Goal: Task Accomplishment & Management: Use online tool/utility

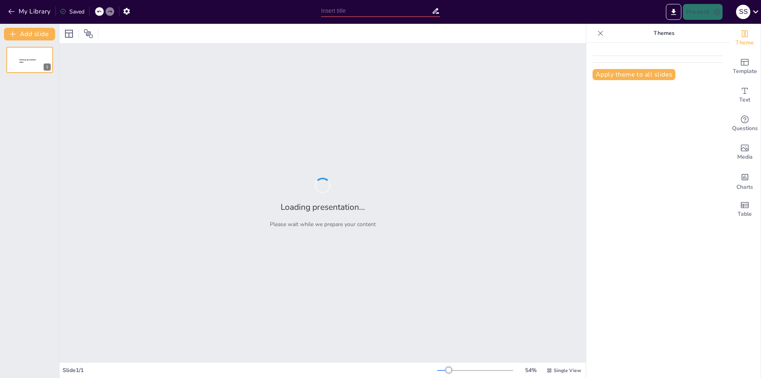
type input "New Sendsteps"
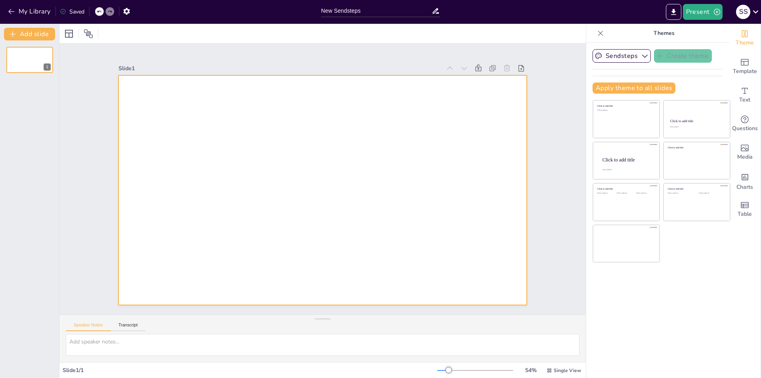
click at [257, 152] on div at bounding box center [323, 190] width 408 height 230
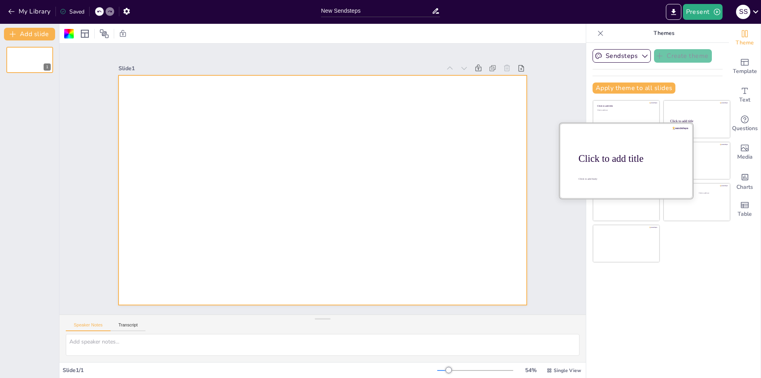
click at [625, 165] on div at bounding box center [626, 160] width 133 height 75
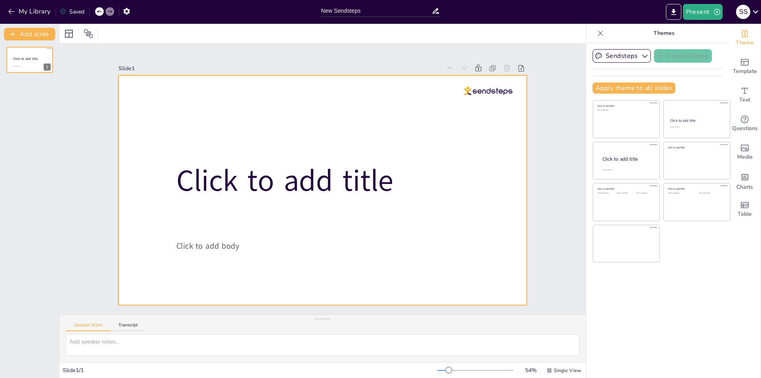
click at [192, 102] on div at bounding box center [323, 190] width 408 height 230
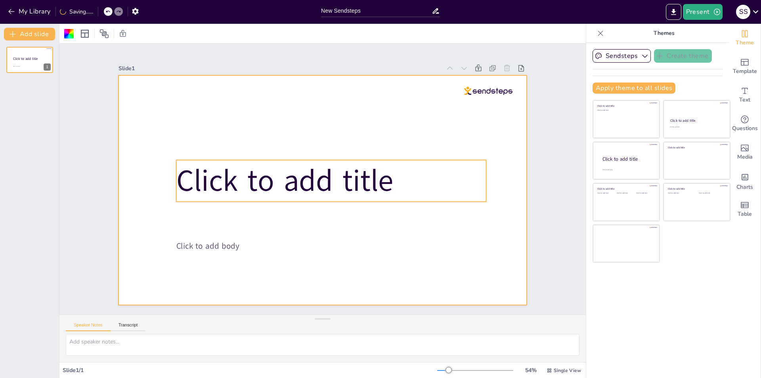
click at [223, 182] on span "Click to add title" at bounding box center [284, 181] width 217 height 41
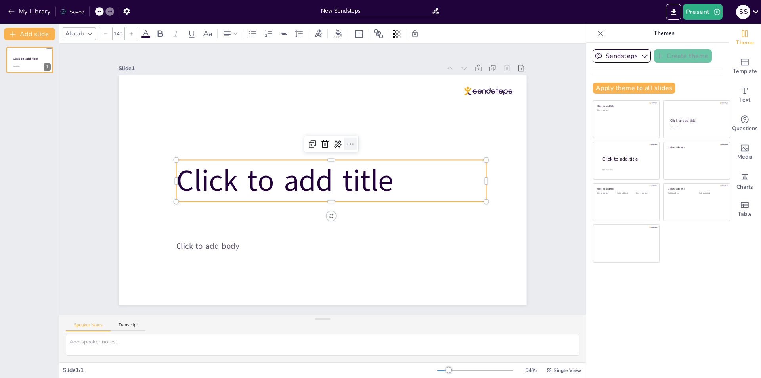
click at [347, 139] on icon at bounding box center [351, 144] width 10 height 10
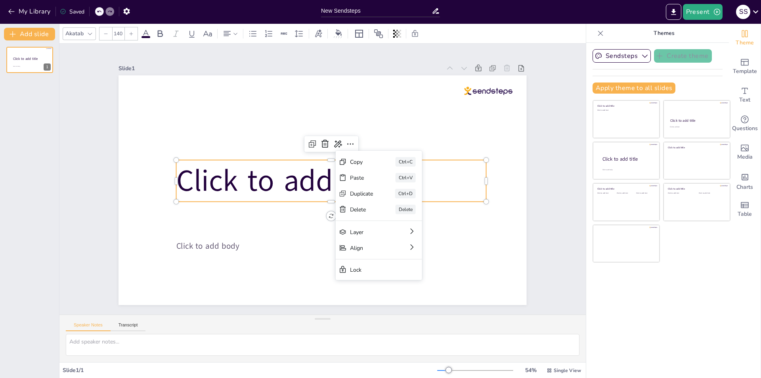
click at [317, 176] on span "Click to add title" at bounding box center [284, 181] width 217 height 41
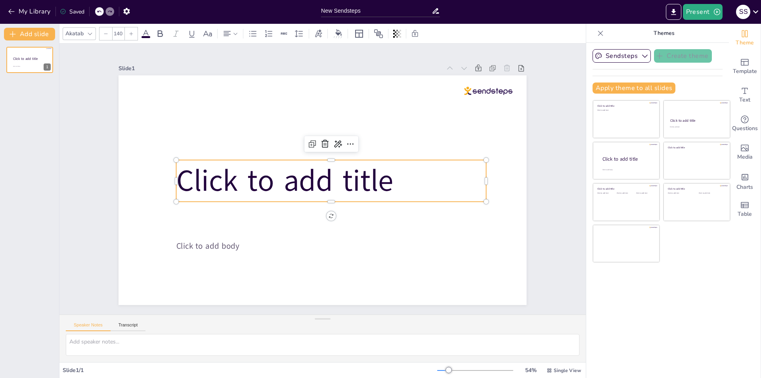
click at [389, 174] on p "Click to add title" at bounding box center [331, 181] width 310 height 42
click at [342, 144] on icon at bounding box center [348, 150] width 12 height 12
click at [354, 172] on font "Volver a escribir" at bounding box center [353, 176] width 39 height 8
click at [417, 178] on p "Click to add title" at bounding box center [331, 181] width 310 height 42
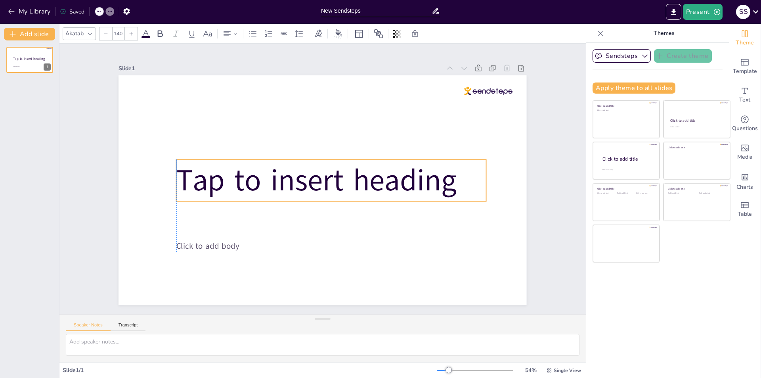
click at [449, 179] on span "Tap to insert heading" at bounding box center [316, 180] width 280 height 41
click at [449, 179] on span "Tap to insert heading" at bounding box center [316, 179] width 283 height 98
click at [449, 179] on span "Tap to insert heading" at bounding box center [316, 180] width 280 height 41
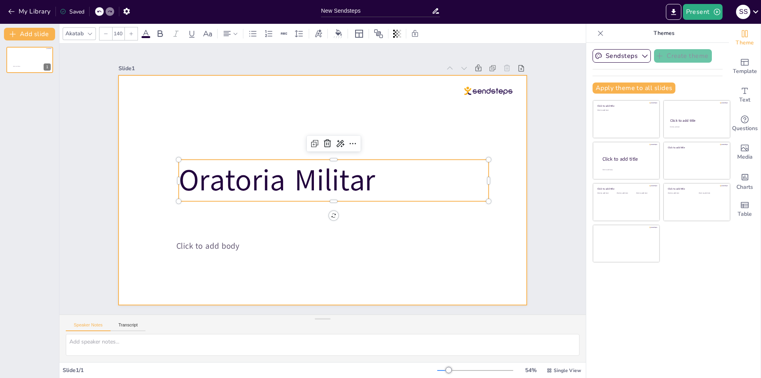
click at [381, 115] on div at bounding box center [323, 190] width 408 height 230
click at [376, 174] on p "Oratoria Militar" at bounding box center [334, 180] width 310 height 42
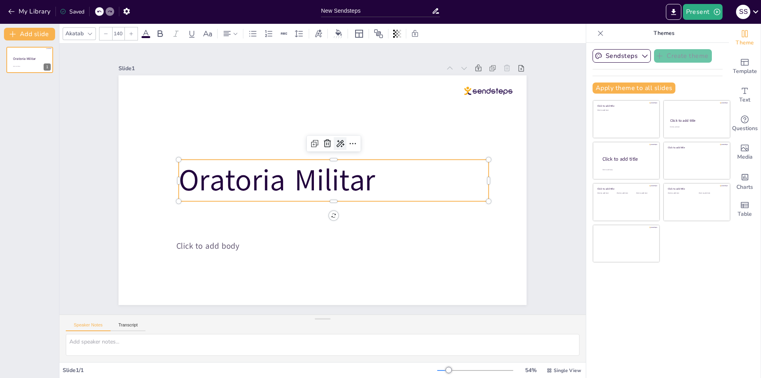
click at [341, 142] on icon at bounding box center [346, 147] width 11 height 11
click at [372, 213] on font "Ajustar el tono" at bounding box center [354, 217] width 37 height 8
click at [364, 185] on div "Neutral" at bounding box center [367, 182] width 73 height 14
click at [339, 141] on div at bounding box center [340, 143] width 13 height 13
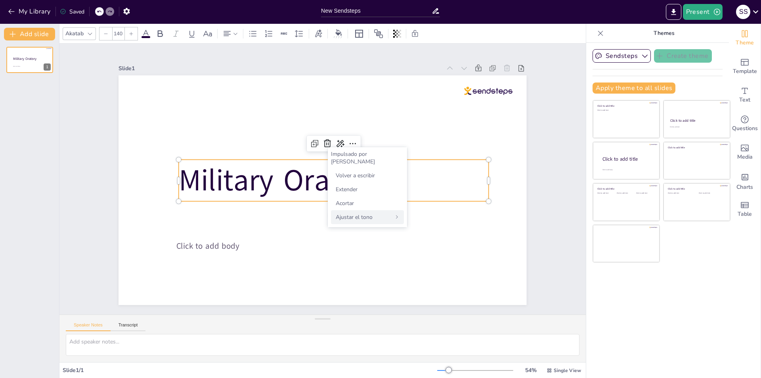
click at [357, 210] on div "Ajustar el tono" at bounding box center [367, 217] width 73 height 14
click at [360, 173] on div "Casual" at bounding box center [367, 168] width 73 height 14
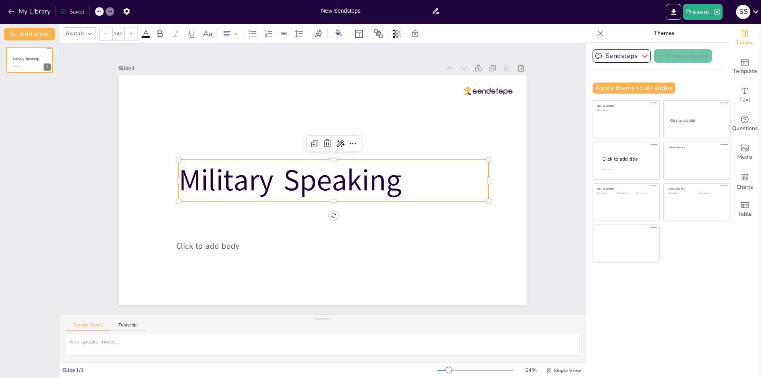
click at [380, 178] on span "Military Speaking" at bounding box center [290, 177] width 226 height 64
click at [395, 180] on span "Military Speaking" at bounding box center [290, 177] width 226 height 64
click at [395, 180] on span "Military Speaking" at bounding box center [290, 180] width 223 height 41
click at [348, 139] on icon at bounding box center [353, 144] width 10 height 10
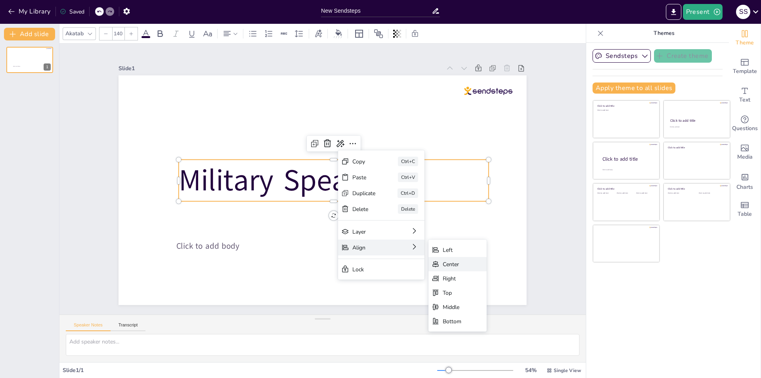
click at [502, 304] on div "Center" at bounding box center [511, 308] width 19 height 8
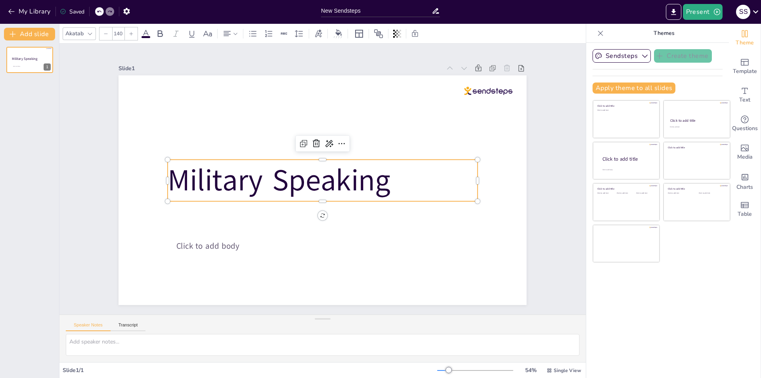
click at [348, 180] on span "Military Speaking" at bounding box center [279, 180] width 223 height 41
click at [326, 145] on icon at bounding box center [329, 144] width 10 height 10
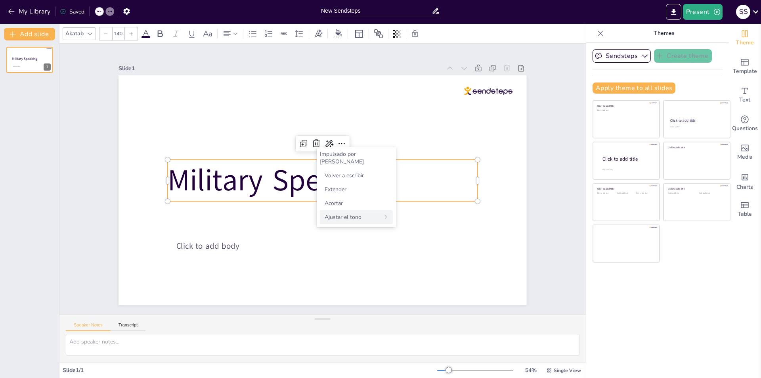
click at [356, 213] on font "Ajustar el tono" at bounding box center [343, 217] width 37 height 8
click at [351, 198] on font "Persuasivo" at bounding box center [338, 196] width 27 height 8
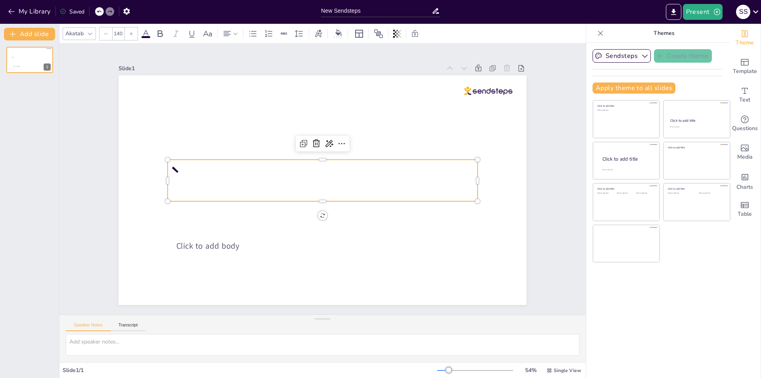
click at [314, 171] on p "`" at bounding box center [323, 181] width 313 height 74
drag, startPoint x: 393, startPoint y: 165, endPoint x: 399, endPoint y: 167, distance: 6.2
click at [394, 165] on p "`" at bounding box center [323, 180] width 310 height 42
click at [394, 165] on p "`" at bounding box center [323, 180] width 312 height 105
click at [401, 168] on p "`" at bounding box center [324, 180] width 310 height 42
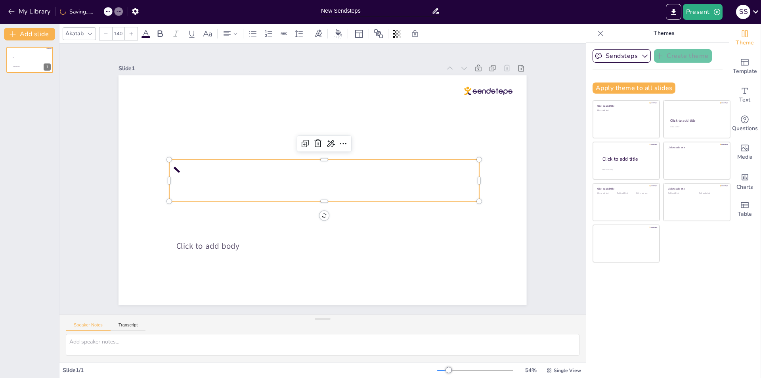
click at [345, 139] on div at bounding box center [324, 144] width 54 height 16
click at [326, 142] on icon at bounding box center [331, 144] width 10 height 10
click at [347, 172] on font "Volver a escribir" at bounding box center [345, 176] width 39 height 8
click at [236, 167] on p "````" at bounding box center [324, 180] width 312 height 105
click at [442, 167] on p "````" at bounding box center [323, 181] width 238 height 258
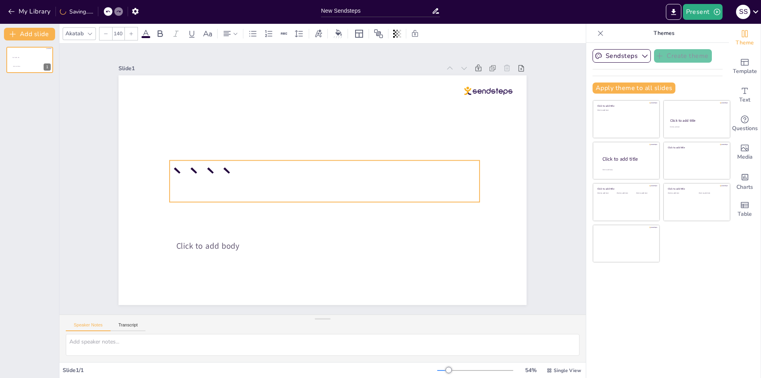
drag, startPoint x: 457, startPoint y: 187, endPoint x: 384, endPoint y: 188, distance: 73.4
click at [456, 187] on p "````" at bounding box center [325, 181] width 310 height 42
click at [384, 188] on p "````" at bounding box center [325, 181] width 310 height 42
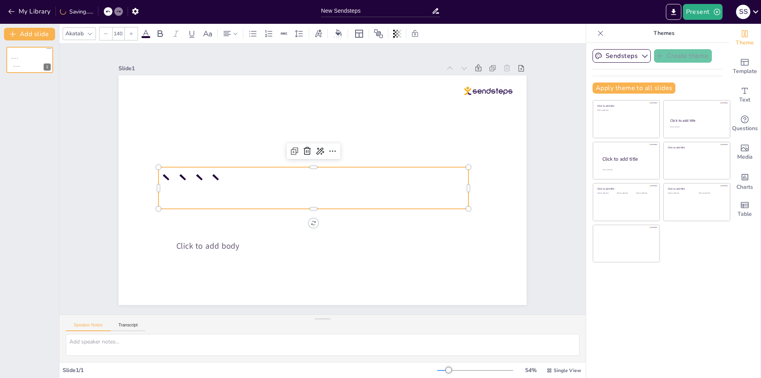
click at [356, 190] on p "````" at bounding box center [314, 188] width 310 height 42
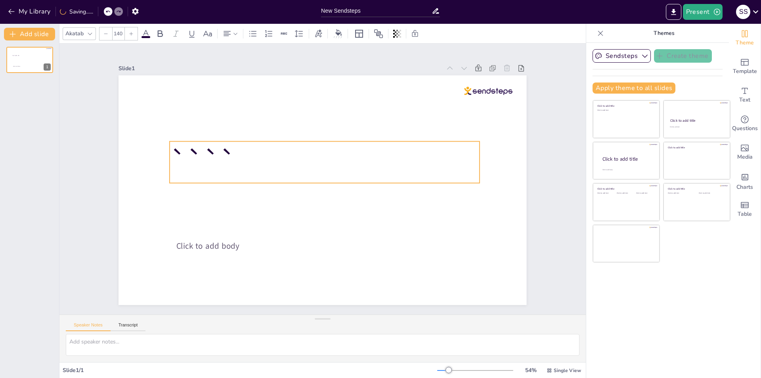
drag, startPoint x: 355, startPoint y: 190, endPoint x: 368, endPoint y: 163, distance: 30.2
click at [368, 163] on p "````" at bounding box center [326, 163] width 313 height 74
click at [97, 13] on icon at bounding box center [99, 11] width 5 height 5
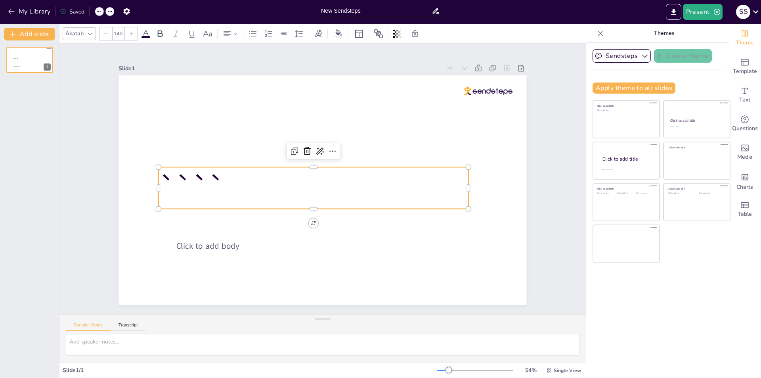
click at [97, 13] on icon at bounding box center [99, 11] width 5 height 5
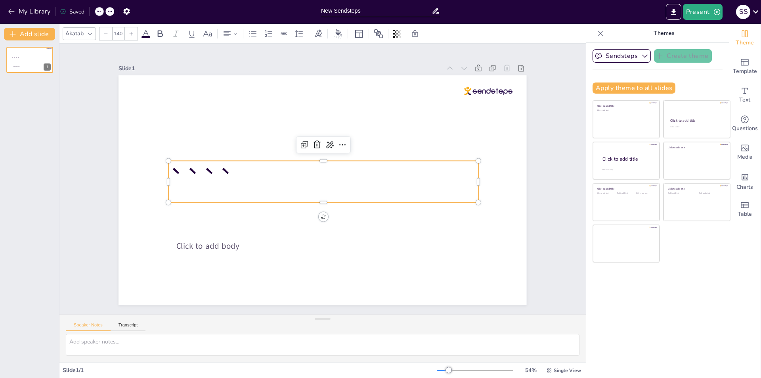
click at [97, 13] on icon at bounding box center [99, 11] width 5 height 5
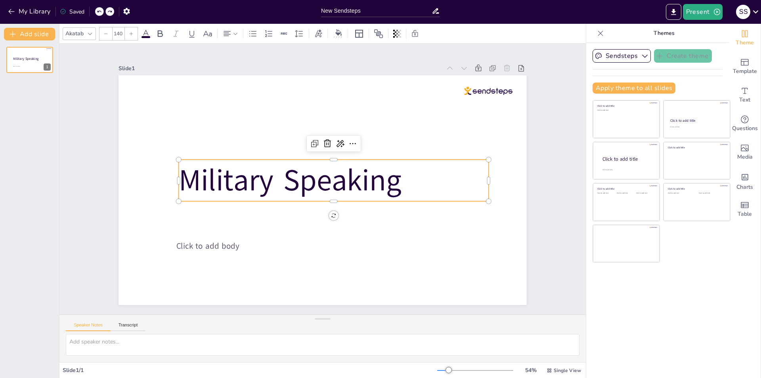
click at [97, 13] on div "My Library Saved" at bounding box center [67, 11] width 134 height 14
click at [97, 13] on div "My Library Saving......" at bounding box center [71, 11] width 143 height 14
click at [100, 12] on icon at bounding box center [99, 11] width 5 height 5
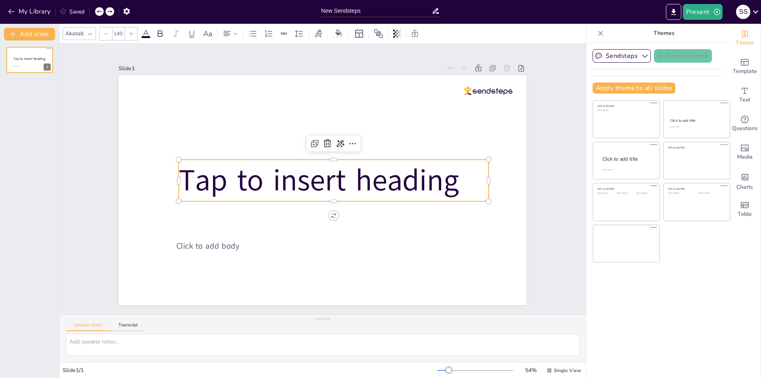
click at [100, 12] on icon at bounding box center [99, 11] width 5 height 5
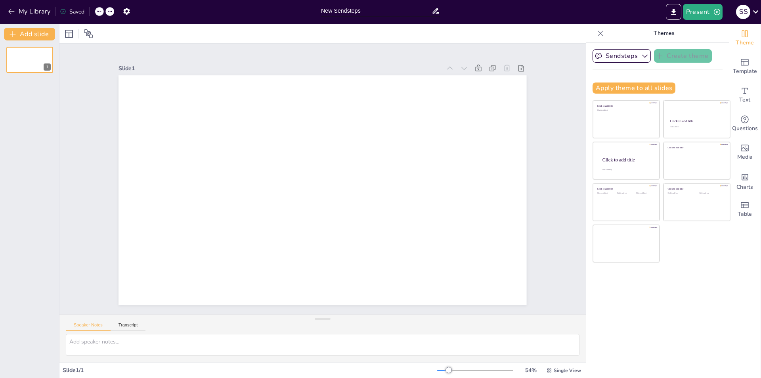
click at [99, 10] on icon at bounding box center [99, 11] width 5 height 5
click at [109, 14] on icon at bounding box center [109, 11] width 5 height 5
type input "New Sendsteps"
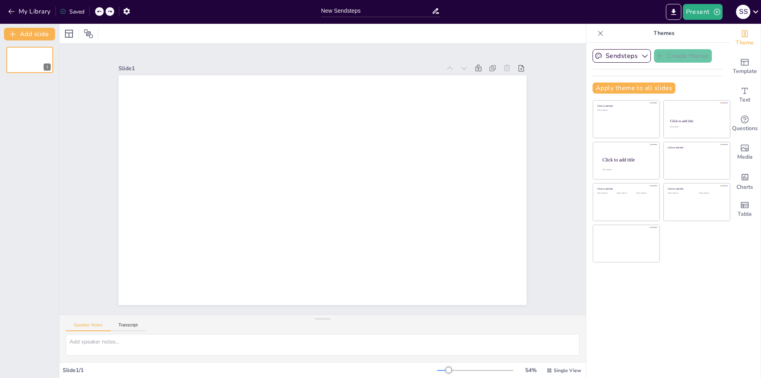
click at [109, 14] on div at bounding box center [104, 11] width 19 height 9
click at [109, 14] on icon at bounding box center [107, 11] width 5 height 5
click at [113, 13] on div at bounding box center [109, 11] width 9 height 9
type input "New Sendsteps"
click at [113, 13] on div at bounding box center [109, 11] width 9 height 9
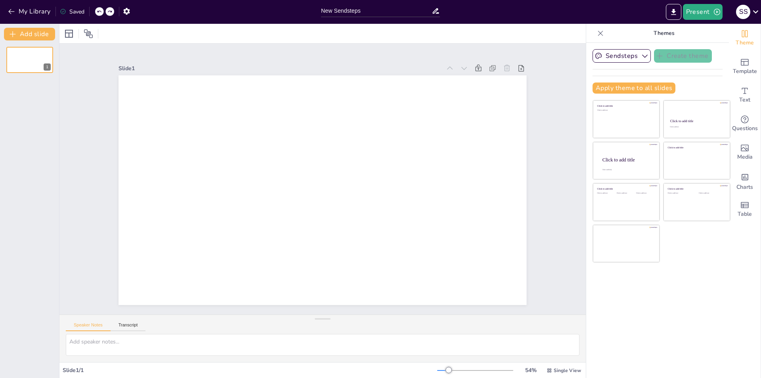
click at [112, 13] on icon at bounding box center [109, 11] width 5 height 5
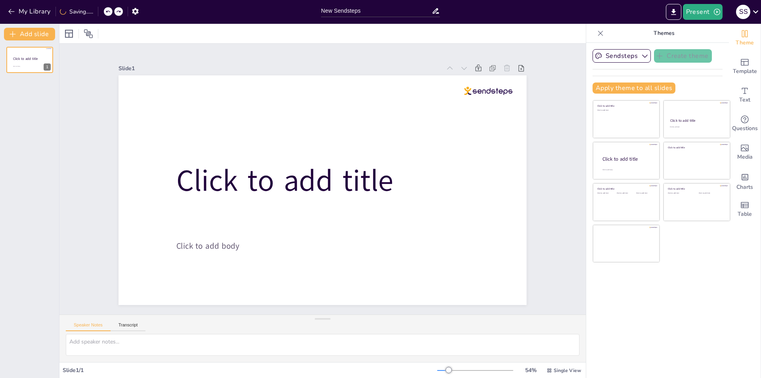
click at [113, 13] on div at bounding box center [108, 11] width 9 height 9
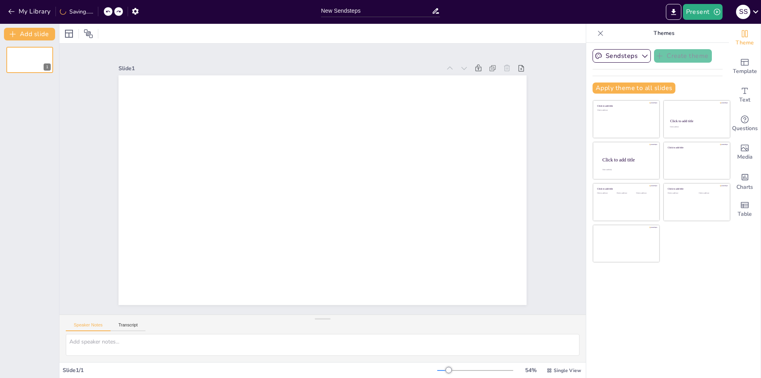
click at [117, 14] on div at bounding box center [118, 11] width 9 height 9
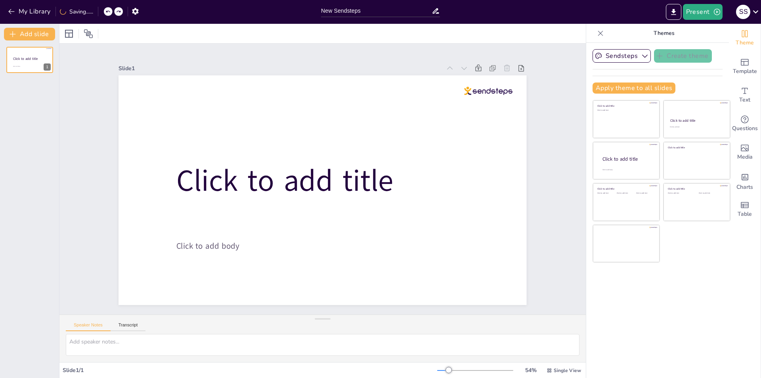
click at [117, 14] on div at bounding box center [118, 11] width 9 height 9
click at [112, 11] on icon at bounding box center [109, 11] width 5 height 5
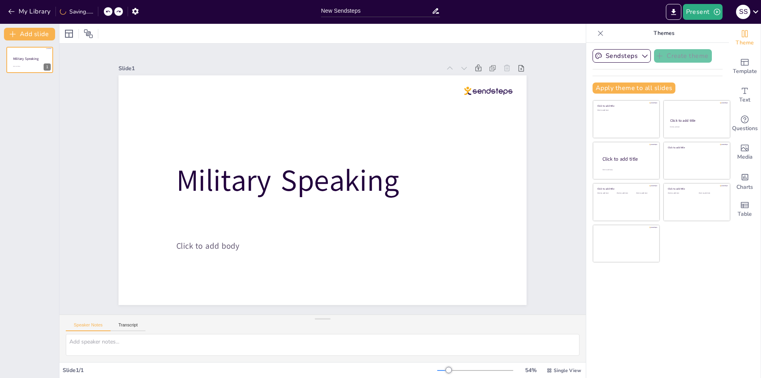
click at [102, 12] on div "My Library Saving......" at bounding box center [71, 11] width 143 height 14
click at [100, 13] on icon at bounding box center [99, 11] width 5 height 5
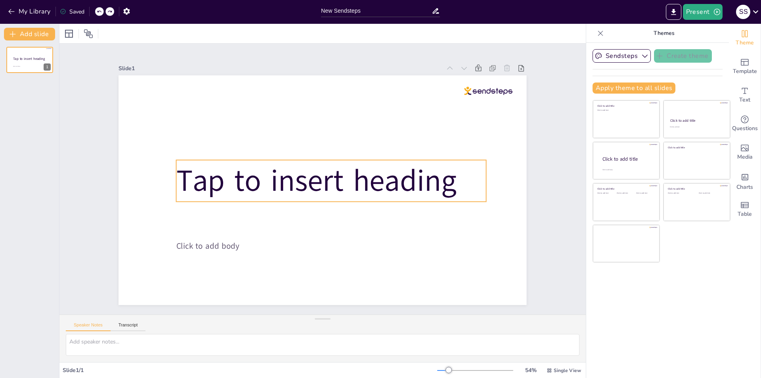
click at [445, 181] on span "Tap to insert heading" at bounding box center [316, 180] width 283 height 70
click at [349, 142] on icon at bounding box center [354, 147] width 10 height 10
click at [336, 141] on icon at bounding box center [341, 146] width 10 height 10
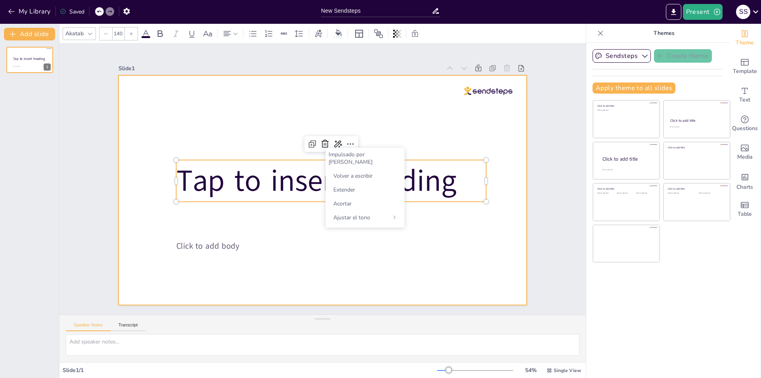
click at [413, 125] on div at bounding box center [323, 190] width 408 height 230
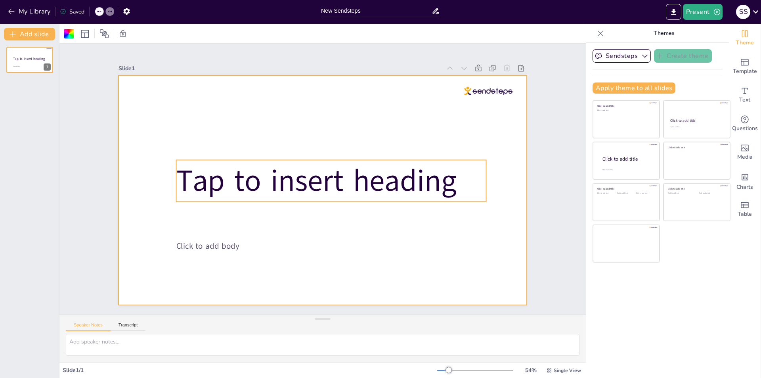
click at [324, 178] on span "Tap to insert heading" at bounding box center [316, 180] width 283 height 70
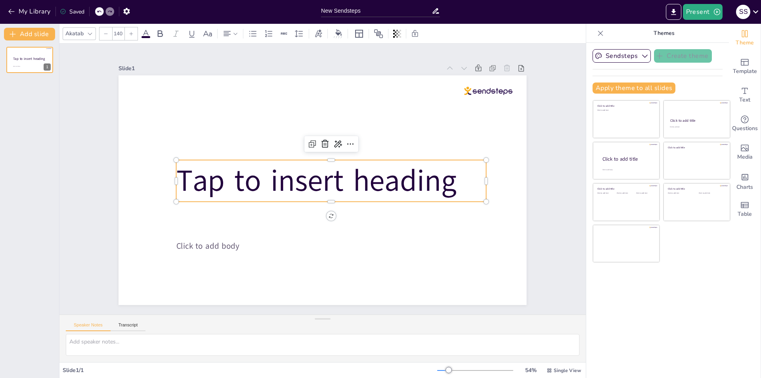
click at [452, 174] on p "Tap to insert heading" at bounding box center [331, 181] width 310 height 42
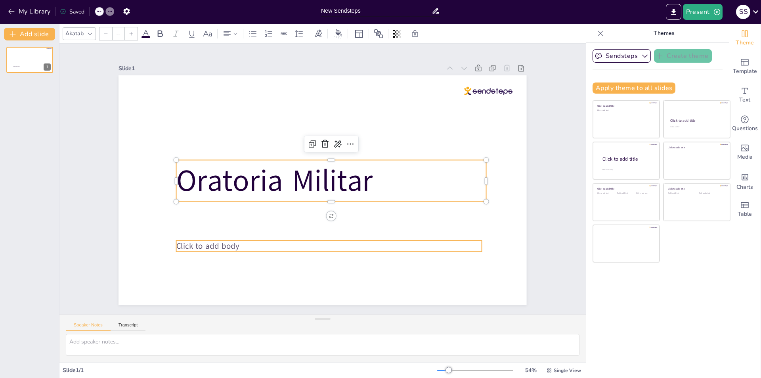
type input "38"
click at [275, 245] on p "Click to add body" at bounding box center [329, 246] width 306 height 12
